Goal: Transaction & Acquisition: Purchase product/service

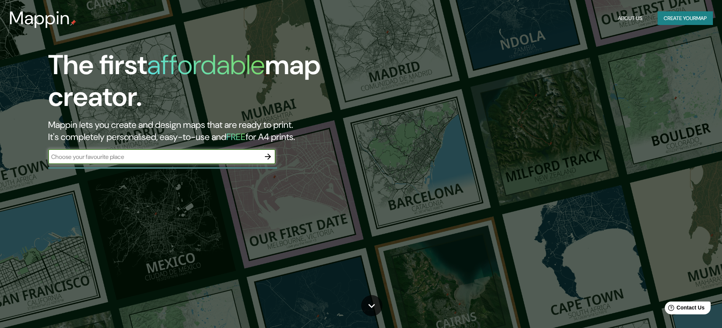
click at [134, 158] on input "text" at bounding box center [154, 157] width 212 height 9
type input "ALHAURIN DE LA TORRE"
click at [269, 155] on icon "button" at bounding box center [268, 157] width 6 height 6
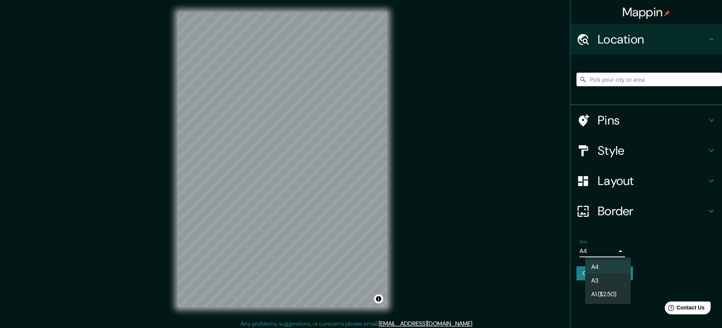
click at [616, 251] on body "Mappin Location Pins Style Layout Border Choose a border. Hint : you can make l…" at bounding box center [361, 164] width 722 height 328
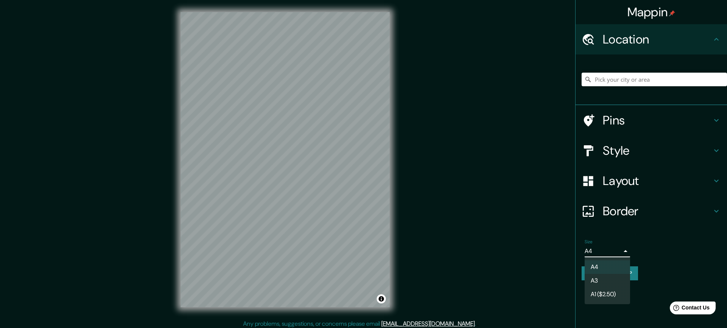
click at [599, 278] on li "A3" at bounding box center [607, 281] width 45 height 14
type input "a4"
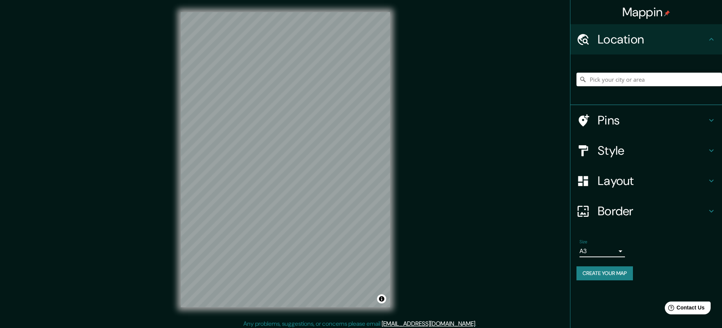
click at [610, 127] on h4 "Pins" at bounding box center [651, 120] width 109 height 15
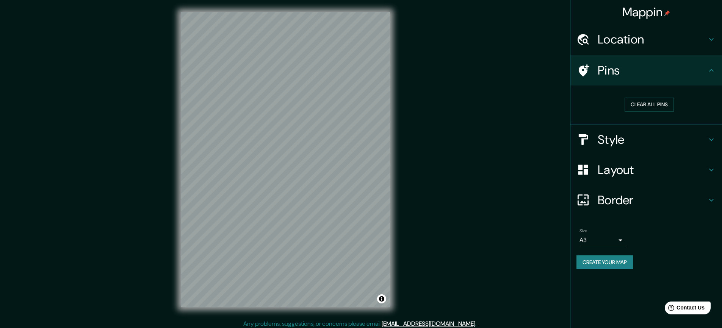
click at [611, 147] on h4 "Style" at bounding box center [651, 139] width 109 height 15
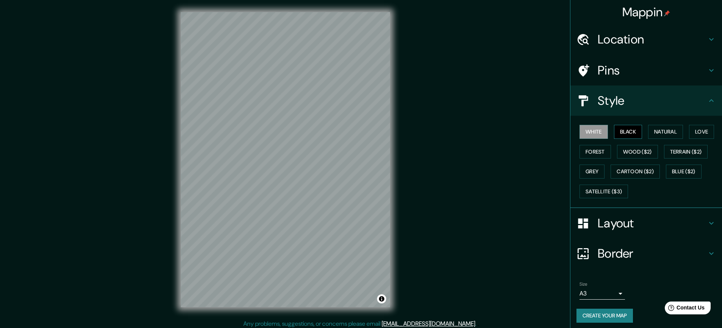
click at [615, 133] on button "Black" at bounding box center [628, 132] width 28 height 14
click at [594, 133] on button "White" at bounding box center [593, 132] width 28 height 14
click at [593, 151] on button "Forest" at bounding box center [594, 152] width 31 height 14
click at [622, 154] on button "Wood ($2)" at bounding box center [637, 152] width 41 height 14
click at [667, 157] on button "Terrain ($2)" at bounding box center [686, 152] width 44 height 14
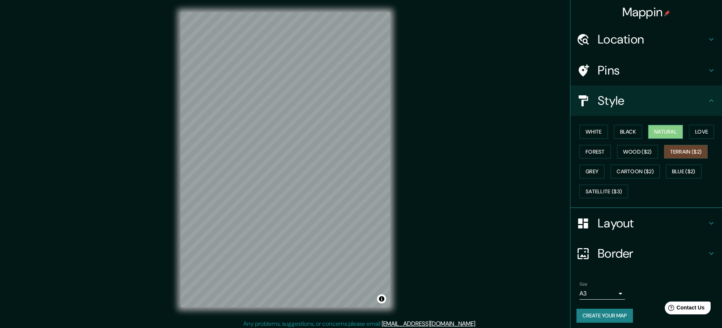
click at [661, 135] on button "Natural" at bounding box center [665, 132] width 35 height 14
click at [693, 130] on button "Love" at bounding box center [701, 132] width 25 height 14
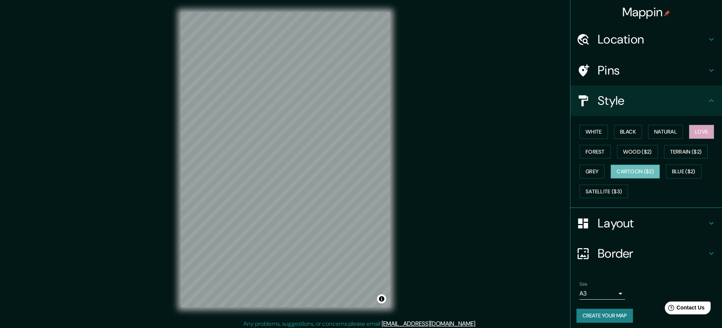
click at [647, 171] on button "Cartoon ($2)" at bounding box center [634, 172] width 49 height 14
click at [586, 170] on button "Grey" at bounding box center [591, 172] width 25 height 14
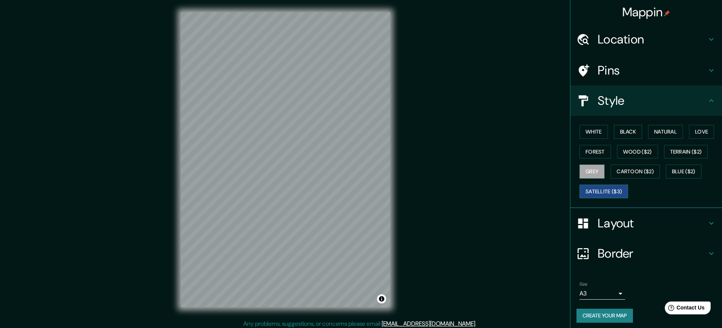
click at [593, 191] on button "Satellite ($3)" at bounding box center [603, 192] width 48 height 14
click at [649, 151] on button "Wood ($2)" at bounding box center [637, 152] width 41 height 14
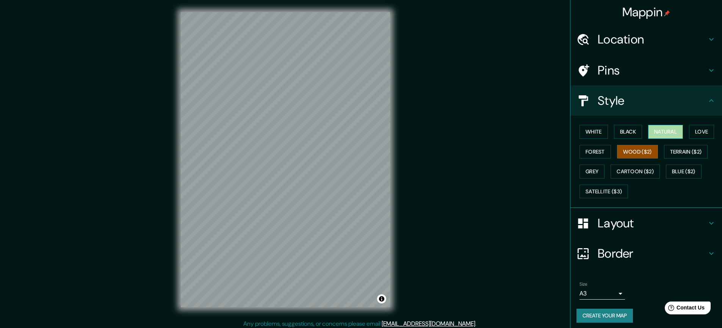
click at [649, 134] on button "Natural" at bounding box center [665, 132] width 35 height 14
click at [623, 227] on h4 "Layout" at bounding box center [651, 223] width 109 height 15
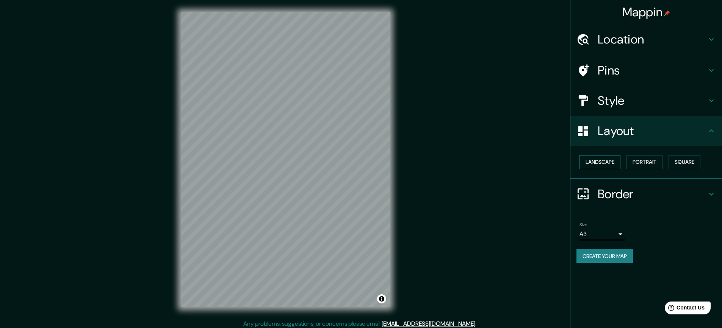
click at [607, 165] on button "Landscape" at bounding box center [599, 162] width 41 height 14
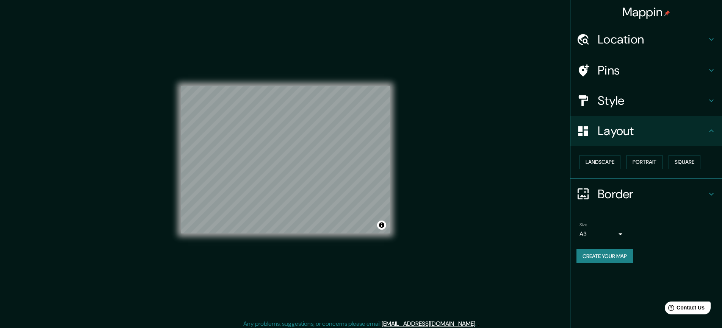
click at [643, 193] on h4 "Border" at bounding box center [651, 194] width 109 height 15
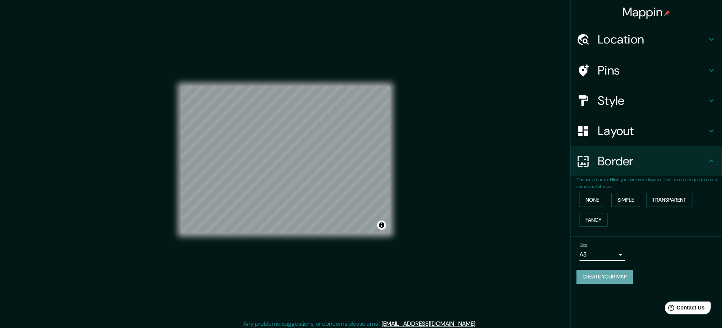
click at [597, 279] on button "Create your map" at bounding box center [604, 277] width 56 height 14
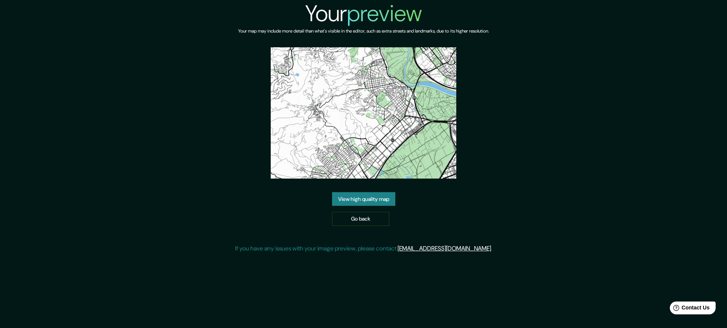
click at [341, 195] on link "View high quality map" at bounding box center [363, 199] width 63 height 14
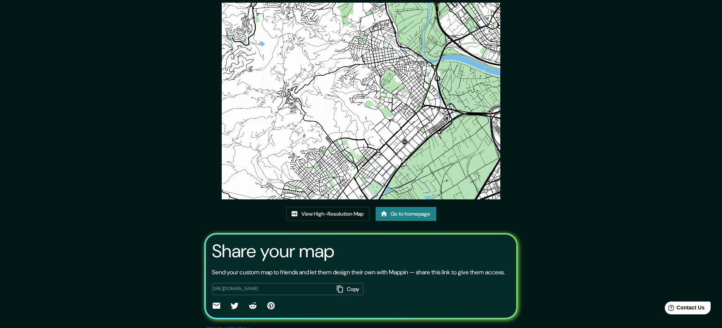
scroll to position [58, 0]
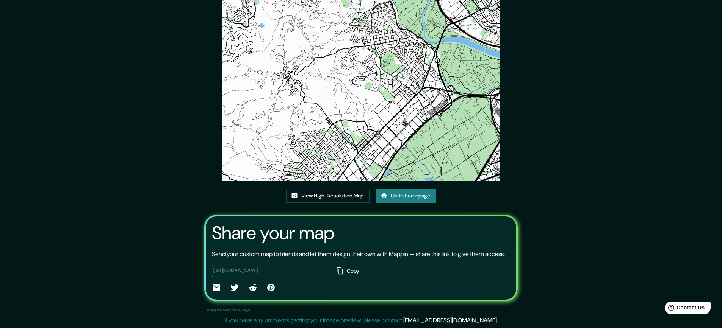
click at [400, 189] on link "Go to homepage" at bounding box center [405, 196] width 61 height 14
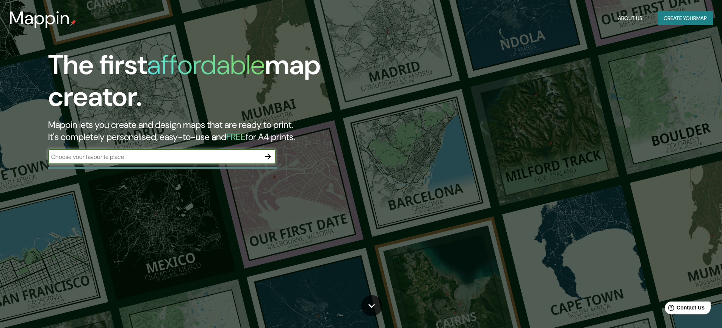
click at [178, 159] on input "text" at bounding box center [154, 157] width 212 height 9
type input "ALHAURIN DE LA TORRE"
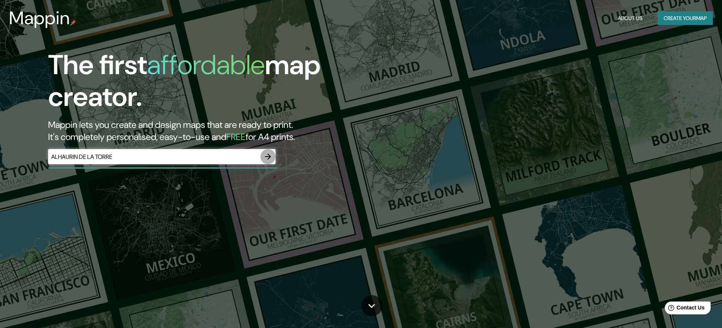
click at [267, 158] on icon "button" at bounding box center [267, 156] width 9 height 9
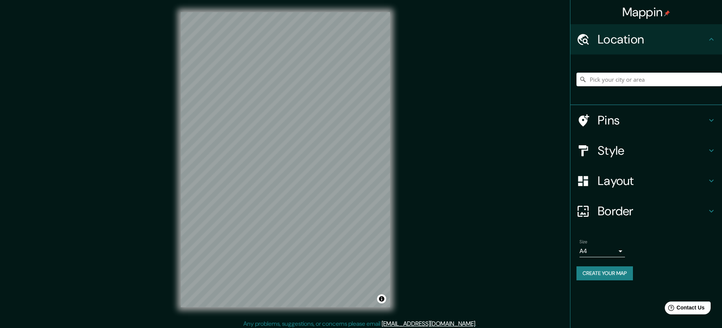
click at [614, 156] on h4 "Style" at bounding box center [651, 150] width 109 height 15
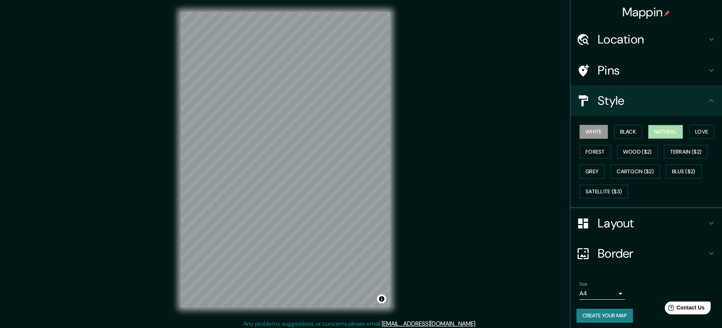
click at [652, 133] on button "Natural" at bounding box center [665, 132] width 35 height 14
click at [612, 229] on h4 "Layout" at bounding box center [651, 223] width 109 height 15
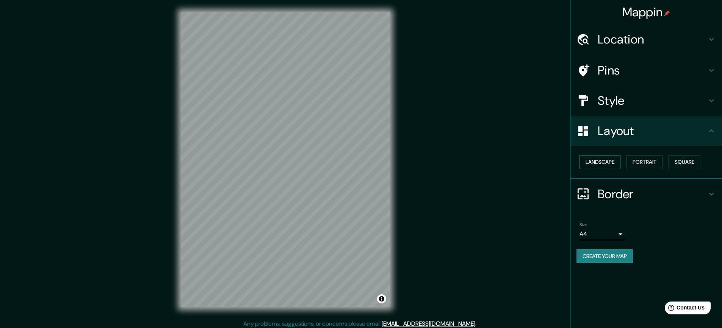
click at [603, 158] on button "Landscape" at bounding box center [599, 162] width 41 height 14
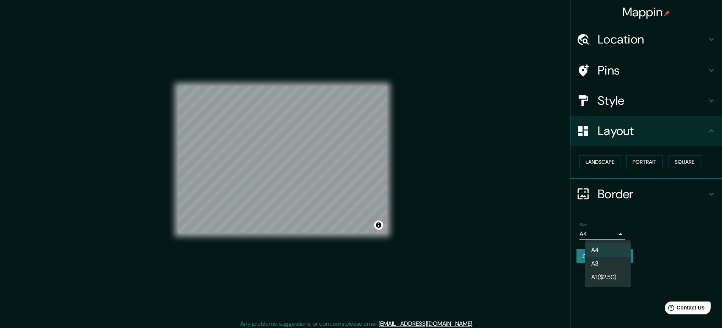
click at [621, 234] on body "Mappin Location Pins Style Layout Landscape Portrait Square Border Choose a bor…" at bounding box center [361, 164] width 722 height 328
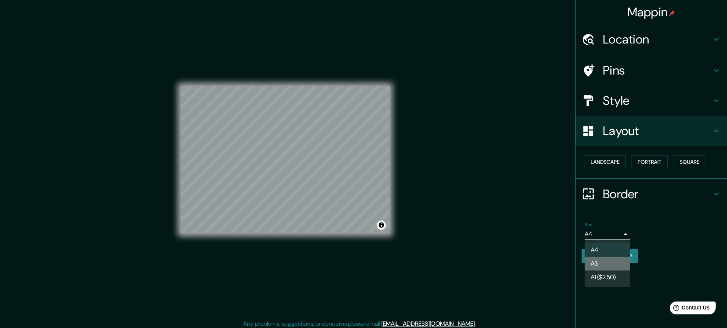
click at [597, 262] on li "A3" at bounding box center [607, 264] width 45 height 14
type input "a4"
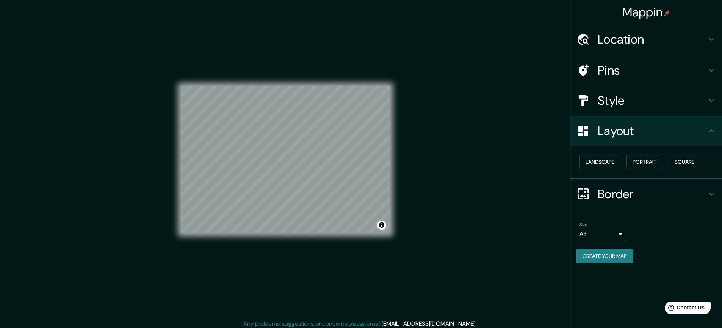
click at [598, 261] on button "Create your map" at bounding box center [604, 257] width 56 height 14
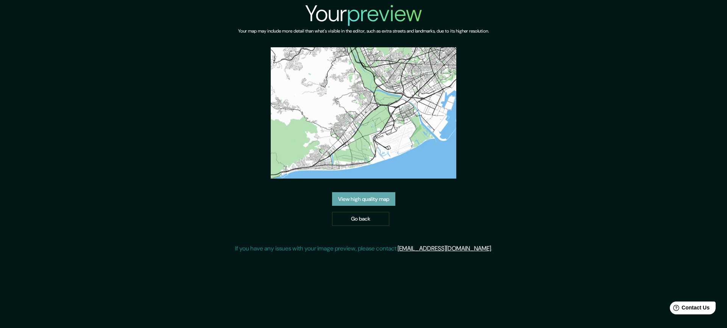
click at [355, 200] on link "View high quality map" at bounding box center [363, 199] width 63 height 14
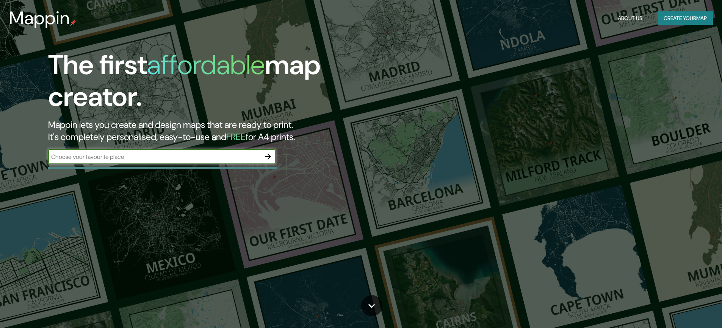
click at [176, 158] on input "text" at bounding box center [154, 157] width 212 height 9
type input "[GEOGRAPHIC_DATA]"
click at [268, 155] on icon "button" at bounding box center [268, 157] width 6 height 6
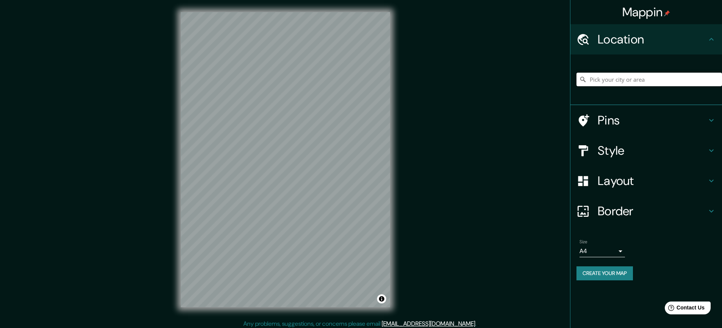
click at [602, 83] on input "Pick your city or area" at bounding box center [648, 80] width 145 height 14
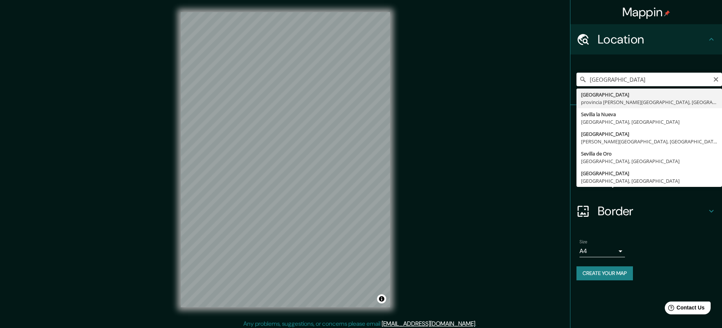
type input "[GEOGRAPHIC_DATA], [GEOGRAPHIC_DATA][PERSON_NAME], [GEOGRAPHIC_DATA]"
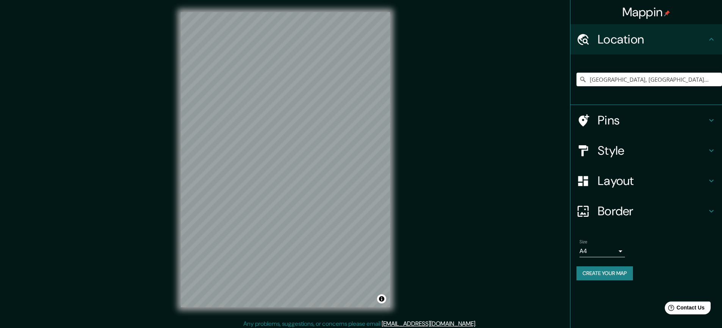
click at [610, 131] on div "Pins" at bounding box center [646, 120] width 152 height 30
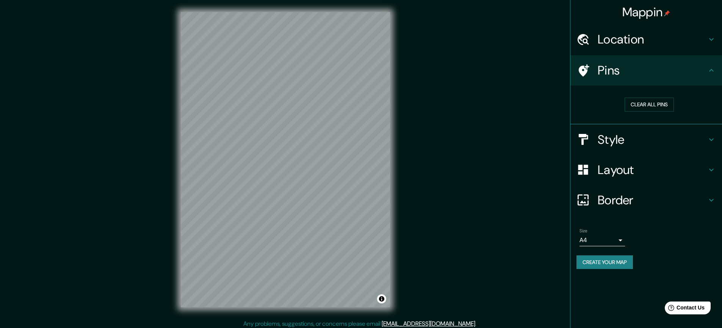
click at [621, 142] on h4 "Style" at bounding box center [651, 139] width 109 height 15
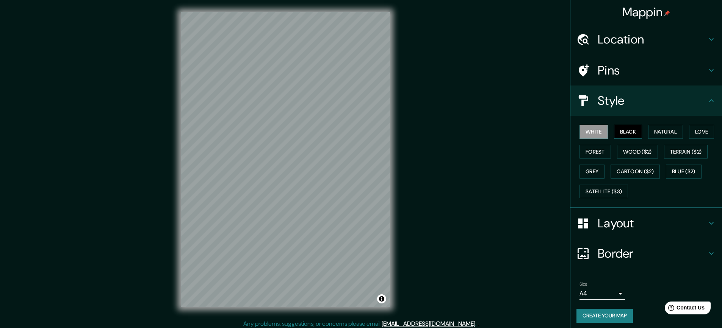
click at [616, 127] on button "Black" at bounding box center [628, 132] width 28 height 14
click at [657, 136] on button "Natural" at bounding box center [665, 132] width 35 height 14
click at [692, 136] on button "Love" at bounding box center [701, 132] width 25 height 14
click at [594, 156] on button "Forest" at bounding box center [594, 152] width 31 height 14
click at [591, 175] on button "Grey" at bounding box center [591, 172] width 25 height 14
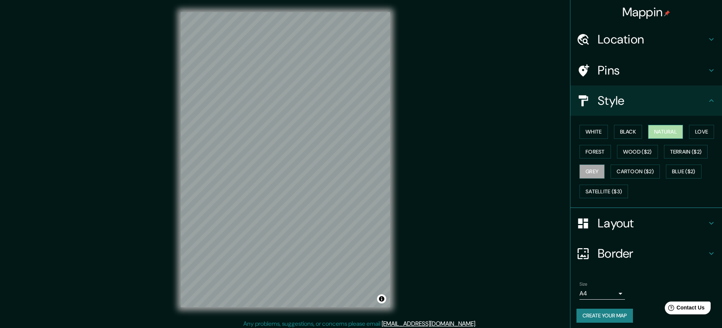
click at [664, 131] on button "Natural" at bounding box center [665, 132] width 35 height 14
click at [621, 129] on button "Black" at bounding box center [628, 132] width 28 height 14
click at [597, 221] on h4 "Layout" at bounding box center [651, 223] width 109 height 15
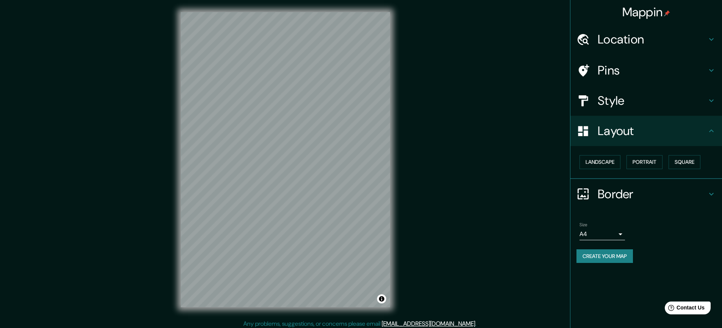
click at [602, 203] on div "Border" at bounding box center [646, 194] width 152 height 30
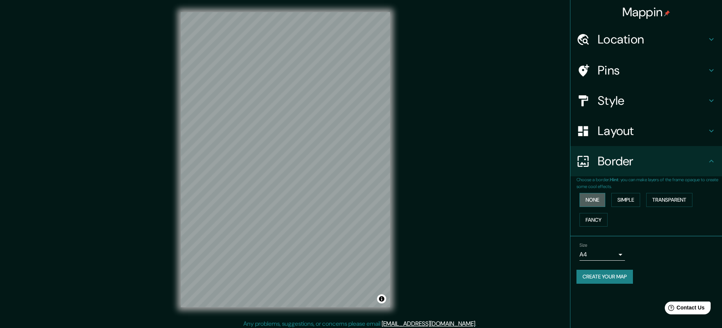
click at [588, 201] on button "None" at bounding box center [592, 200] width 26 height 14
click at [621, 205] on button "Simple" at bounding box center [625, 200] width 29 height 14
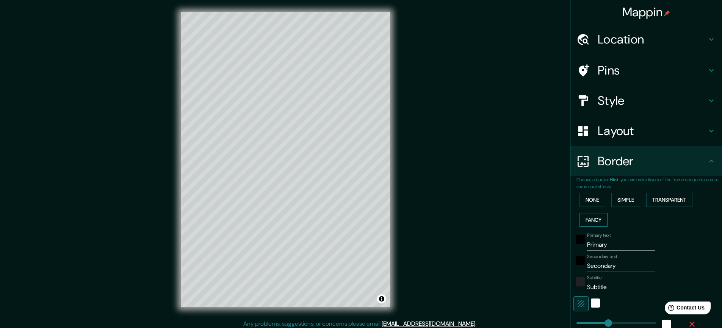
click at [587, 222] on button "Fancy" at bounding box center [593, 220] width 28 height 14
click at [616, 205] on button "Simple" at bounding box center [625, 200] width 29 height 14
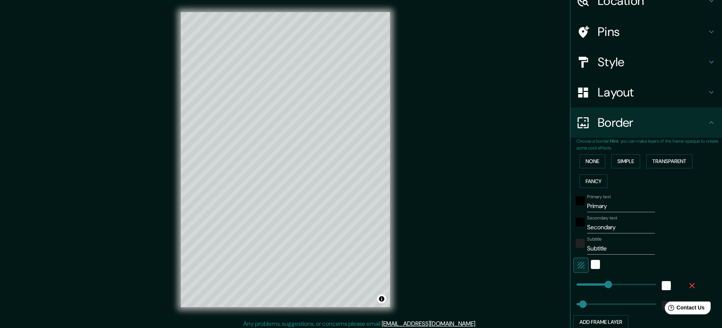
scroll to position [76, 0]
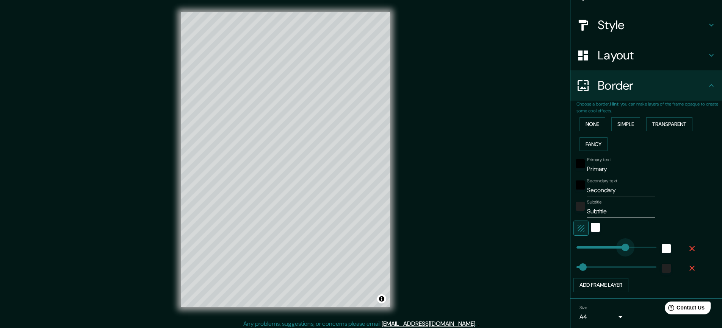
type input "385"
drag, startPoint x: 605, startPoint y: 248, endPoint x: 627, endPoint y: 249, distance: 22.0
type input "369"
drag, startPoint x: 591, startPoint y: 268, endPoint x: 624, endPoint y: 269, distance: 33.3
type input "477"
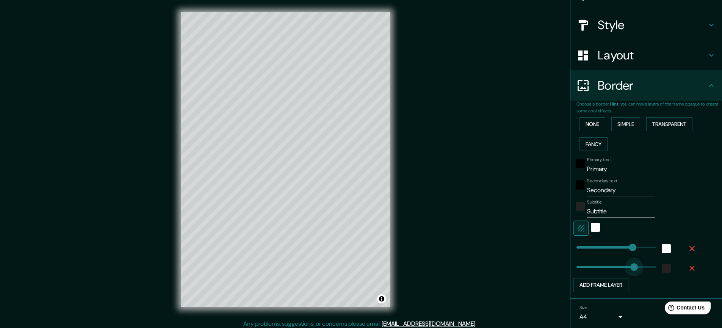
drag, startPoint x: 624, startPoint y: 269, endPoint x: 641, endPoint y: 264, distance: 17.2
type input "212"
drag, startPoint x: 616, startPoint y: 267, endPoint x: 601, endPoint y: 268, distance: 14.4
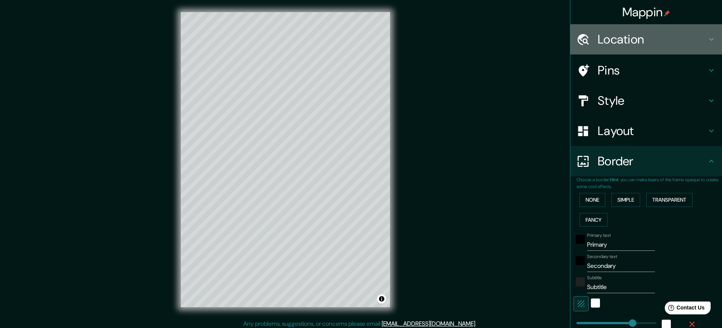
click at [610, 43] on h4 "Location" at bounding box center [651, 39] width 109 height 15
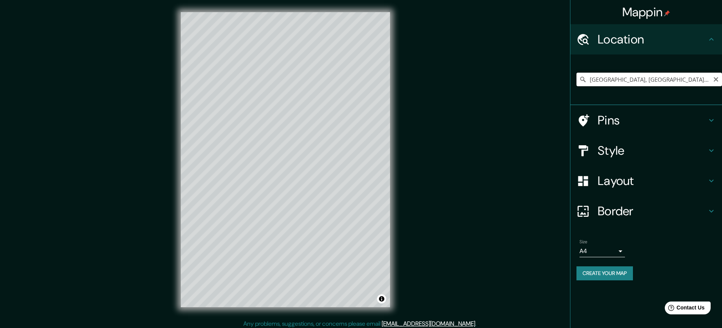
click at [594, 80] on input "[GEOGRAPHIC_DATA], [GEOGRAPHIC_DATA][PERSON_NAME], [GEOGRAPHIC_DATA]" at bounding box center [648, 80] width 145 height 14
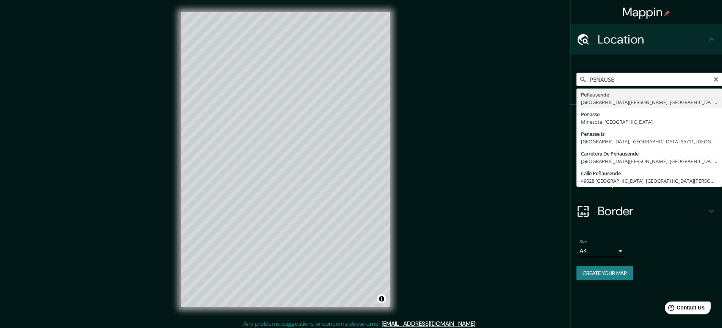
type input "[GEOGRAPHIC_DATA], [GEOGRAPHIC_DATA][PERSON_NAME], [GEOGRAPHIC_DATA]"
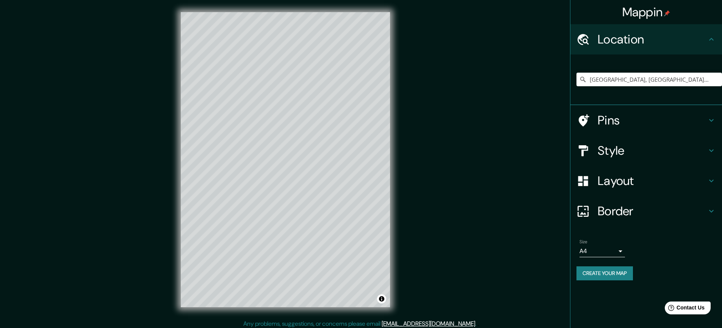
click at [625, 152] on h4 "Style" at bounding box center [651, 150] width 109 height 15
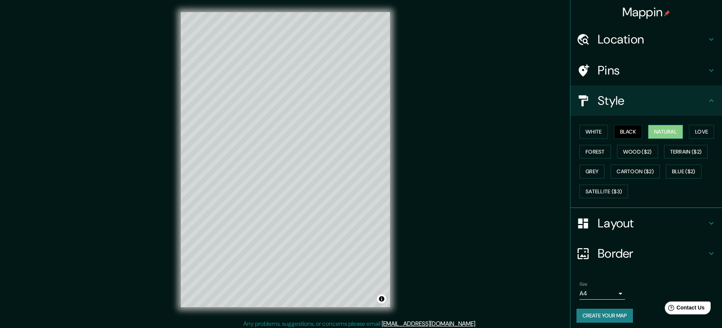
click at [667, 136] on button "Natural" at bounding box center [665, 132] width 35 height 14
click at [699, 138] on button "Love" at bounding box center [701, 132] width 25 height 14
click at [599, 149] on button "Forest" at bounding box center [594, 152] width 31 height 14
click at [595, 137] on button "White" at bounding box center [593, 132] width 28 height 14
click at [607, 186] on button "Satellite ($3)" at bounding box center [603, 192] width 48 height 14
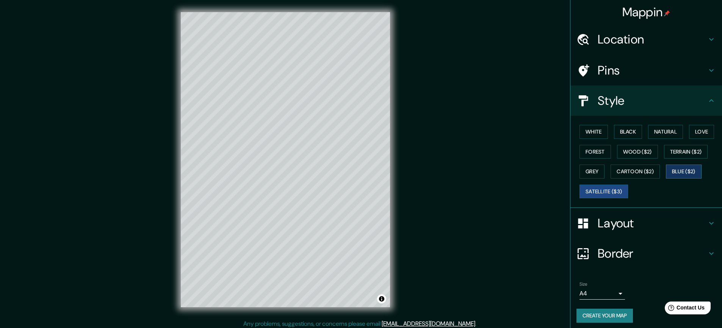
click at [673, 177] on button "Blue ($2)" at bounding box center [684, 172] width 36 height 14
click at [670, 154] on button "Terrain ($2)" at bounding box center [686, 152] width 44 height 14
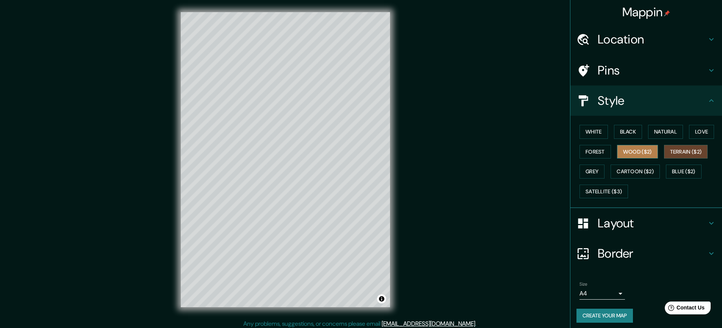
click at [633, 156] on button "Wood ($2)" at bounding box center [637, 152] width 41 height 14
